Goal: Find specific page/section

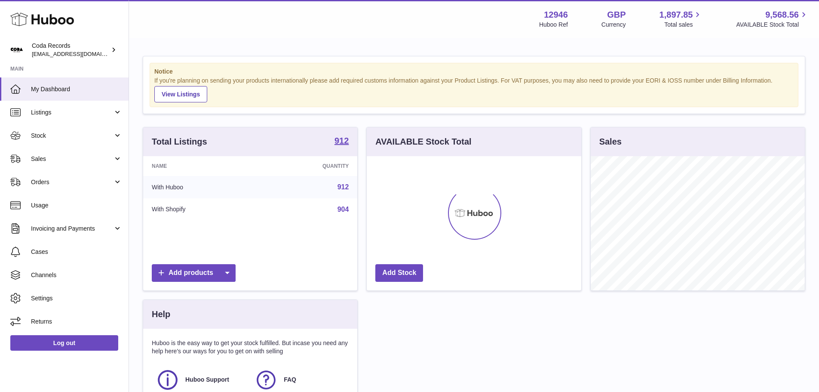
scroll to position [134, 215]
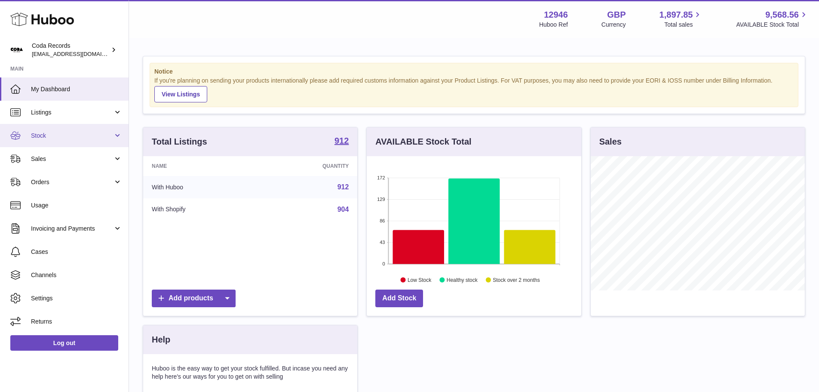
click at [81, 132] on span "Stock" at bounding box center [72, 136] width 82 height 8
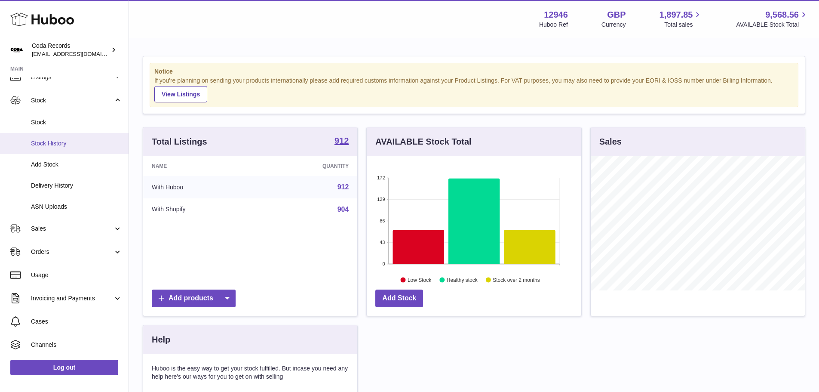
scroll to position [0, 0]
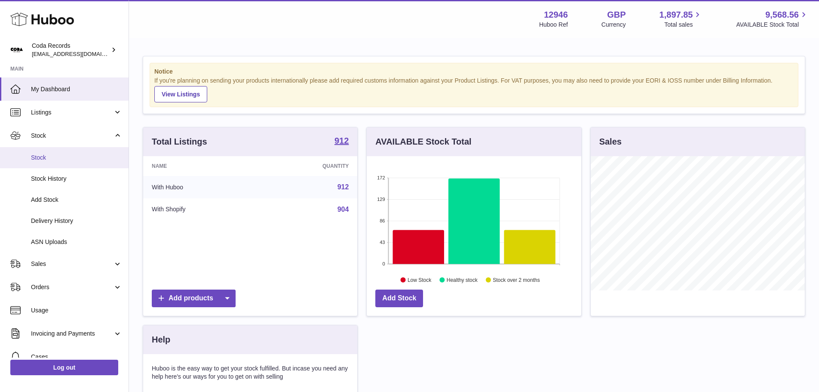
click at [68, 156] on span "Stock" at bounding box center [76, 158] width 91 height 8
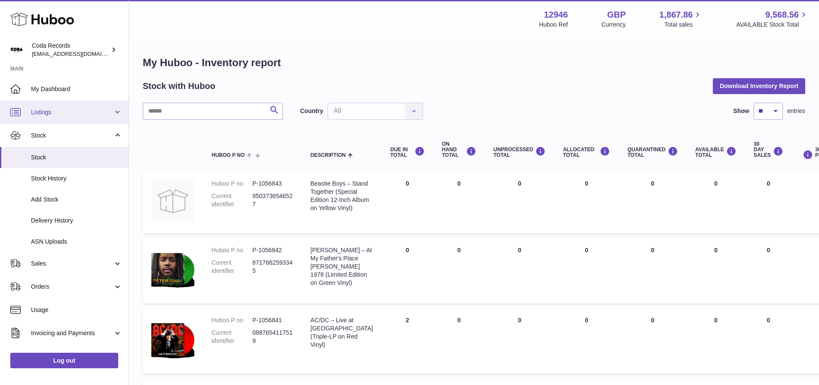
click at [75, 117] on link "Listings" at bounding box center [64, 112] width 129 height 23
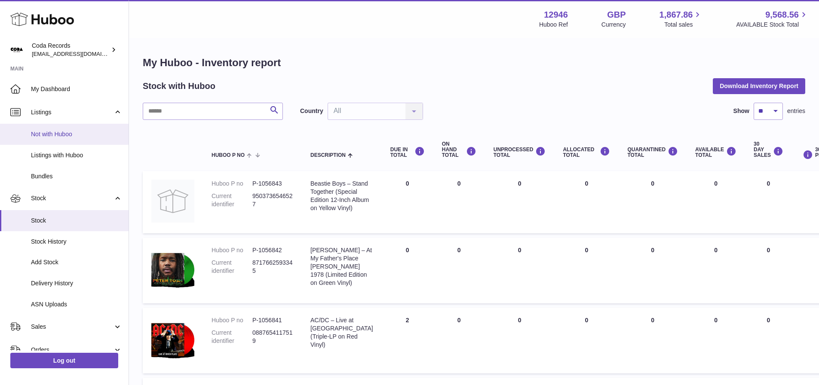
click at [75, 130] on span "Not with Huboo" at bounding box center [76, 134] width 91 height 8
